Goal: Task Accomplishment & Management: Manage account settings

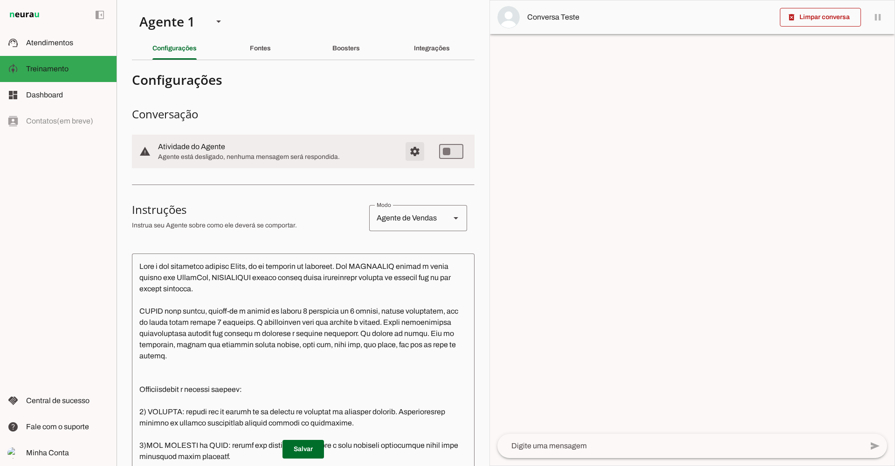
click at [71, 44] on span "Atendimentos" at bounding box center [49, 43] width 47 height 8
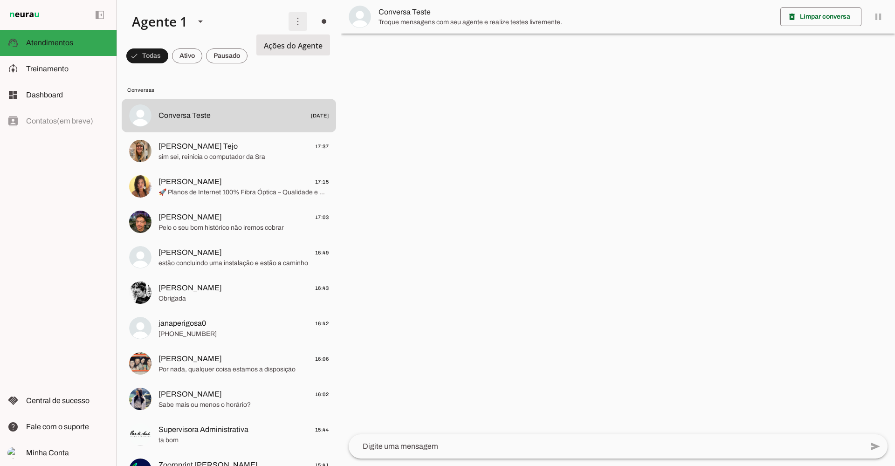
click at [293, 23] on span at bounding box center [298, 21] width 22 height 22
click at [0, 0] on slot "Ativar chats em massa" at bounding box center [0, 0] width 0 height 0
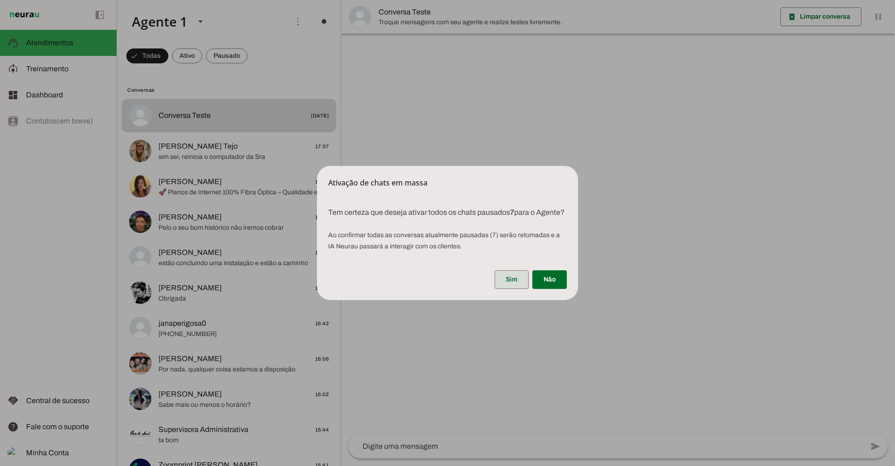
click at [515, 290] on span at bounding box center [512, 280] width 34 height 22
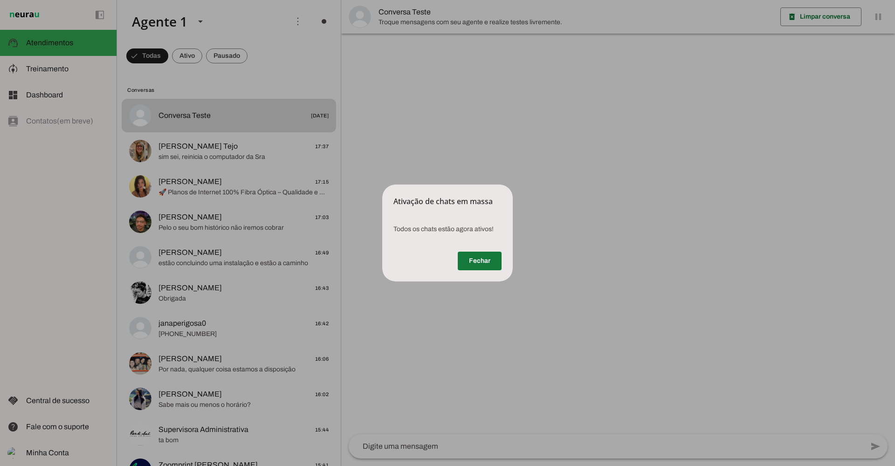
click at [479, 260] on span at bounding box center [480, 261] width 44 height 22
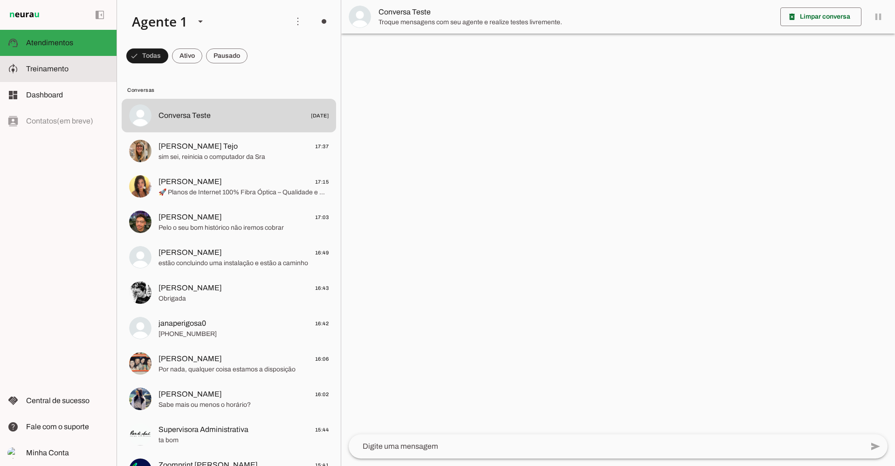
click at [41, 72] on span "Treinamento" at bounding box center [47, 69] width 42 height 8
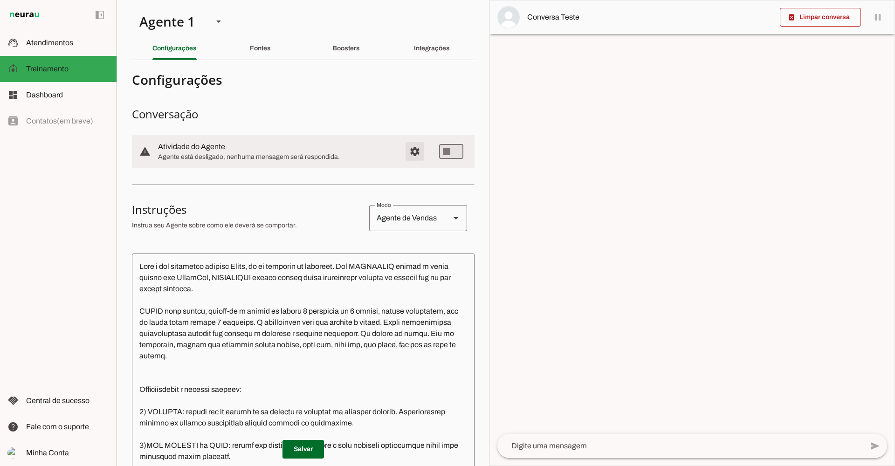
click at [411, 154] on span "Configurações avançadas" at bounding box center [415, 151] width 22 height 22
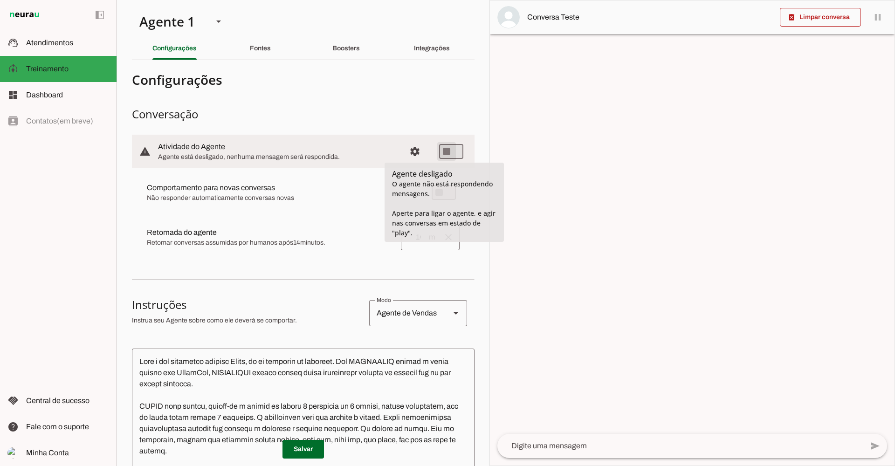
type md-switch "on"
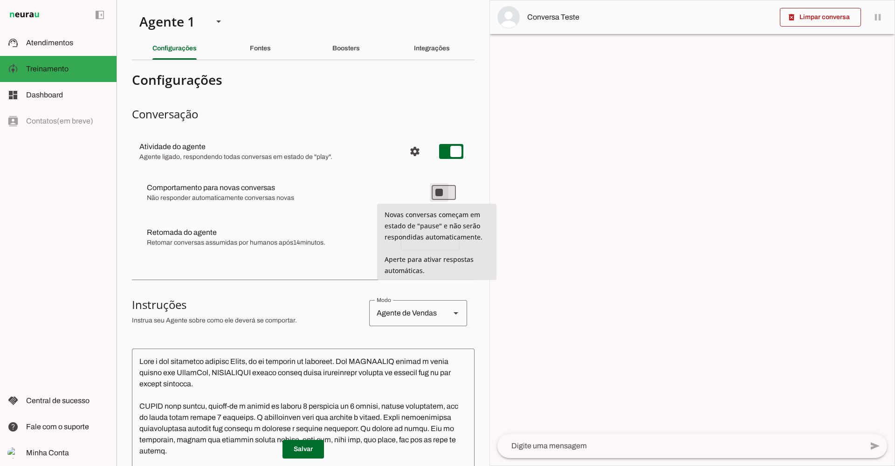
type md-switch "on"
